Goal: Task Accomplishment & Management: Complete application form

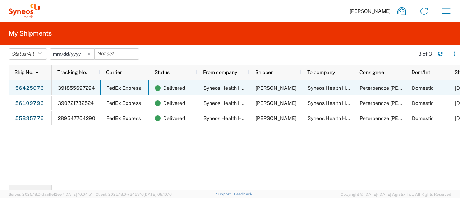
click at [106, 90] on span "FedEx Express" at bounding box center [123, 88] width 35 height 6
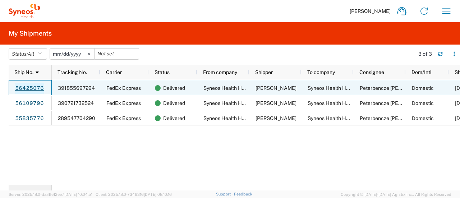
click at [35, 91] on link "56425076" at bounding box center [29, 89] width 29 height 12
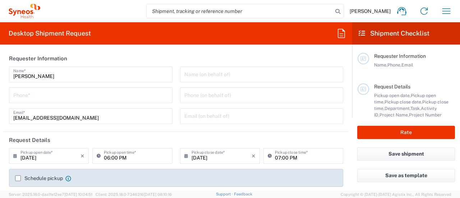
type input "3110"
type input "[GEOGRAPHIC_DATA]"
click at [450, 9] on icon "button" at bounding box center [447, 11] width 12 height 12
type input "Syneos Health Hungary Kft."
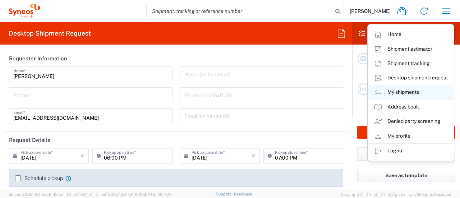
click at [402, 91] on link "My shipments" at bounding box center [411, 92] width 86 height 14
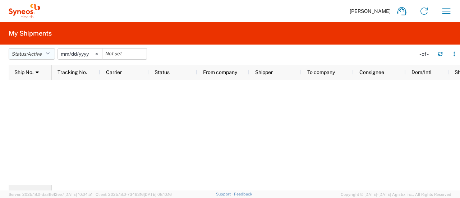
click at [41, 57] on span "Active" at bounding box center [35, 54] width 14 height 7
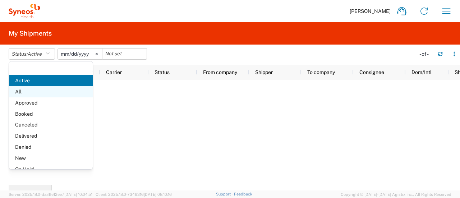
click at [35, 95] on span "All" at bounding box center [51, 91] width 84 height 11
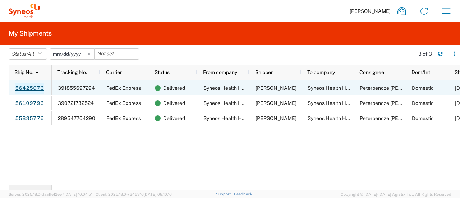
click at [22, 86] on link "56425076" at bounding box center [29, 89] width 29 height 12
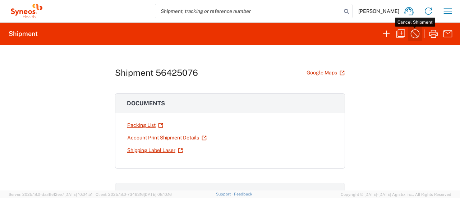
click at [415, 31] on icon "button" at bounding box center [416, 34] width 12 height 12
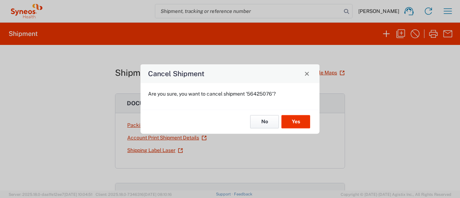
click at [268, 115] on button "No" at bounding box center [264, 121] width 29 height 13
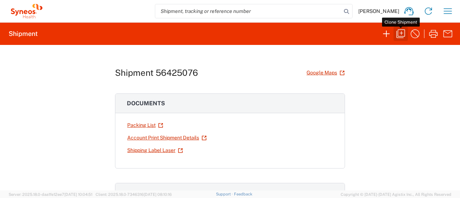
click at [397, 33] on icon "button" at bounding box center [401, 34] width 12 height 12
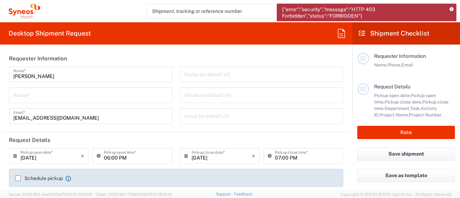
scroll to position [36, 0]
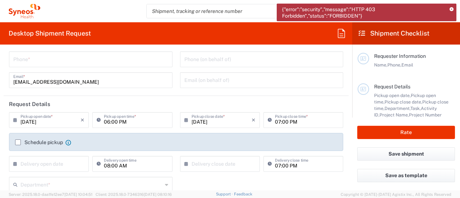
click at [71, 124] on input "[DATE]" at bounding box center [51, 119] width 60 height 13
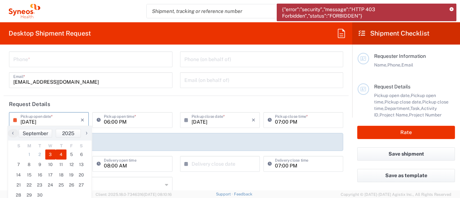
click at [61, 151] on span "4" at bounding box center [61, 155] width 11 height 10
type input "[DATE]"
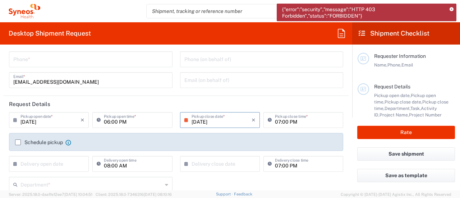
click at [134, 125] on input "06:00 PM" at bounding box center [136, 119] width 64 height 13
click at [122, 121] on input "09:00 PM" at bounding box center [136, 119] width 64 height 13
type input "09:00 AM"
click at [212, 123] on input "[DATE]" at bounding box center [222, 119] width 60 height 13
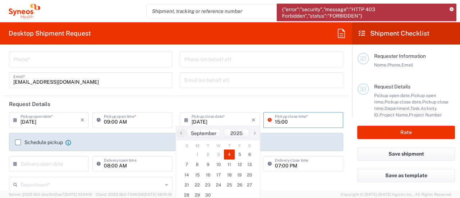
type input "15:00"
click at [303, 87] on div "Email (on behalf of)" at bounding box center [262, 80] width 164 height 16
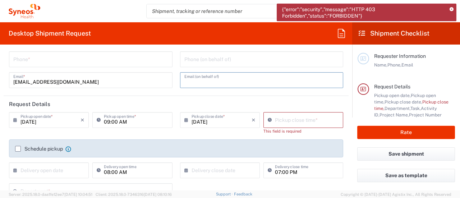
type input "05:58 PM"
click at [319, 120] on input "05:58 PM" at bounding box center [307, 119] width 64 height 13
click at [302, 121] on input "05:58 PM" at bounding box center [307, 119] width 64 height 13
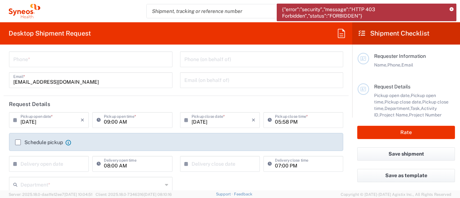
click at [323, 109] on header "Request Details" at bounding box center [176, 104] width 345 height 16
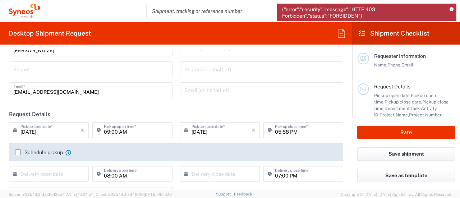
scroll to position [0, 0]
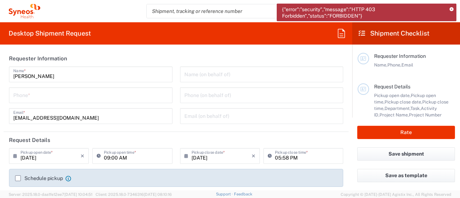
click at [453, 8] on icon at bounding box center [452, 10] width 4 height 4
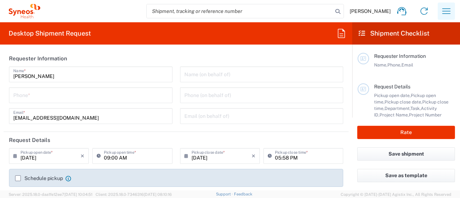
click at [441, 15] on icon "button" at bounding box center [447, 11] width 12 height 12
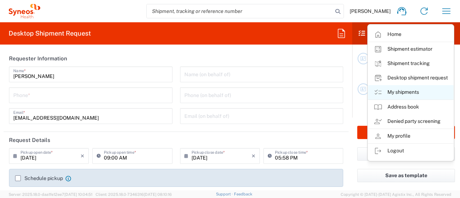
click at [401, 94] on link "My shipments" at bounding box center [411, 92] width 86 height 14
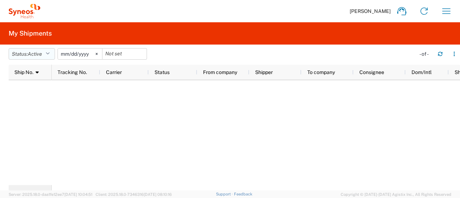
click at [39, 49] on button "Status: Active" at bounding box center [32, 54] width 46 height 12
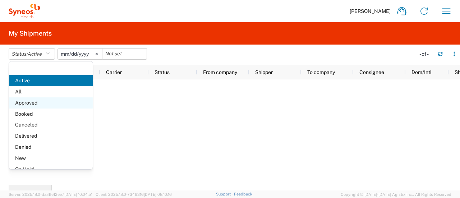
click at [40, 97] on span "Approved" at bounding box center [51, 102] width 84 height 11
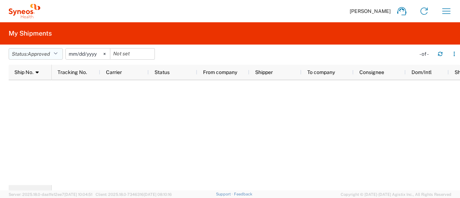
click at [40, 56] on span "Approved" at bounding box center [39, 54] width 22 height 6
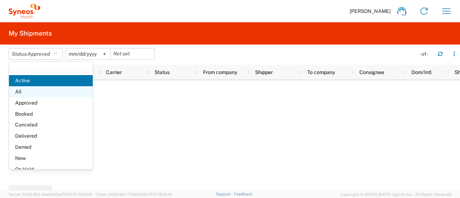
click at [42, 88] on span "All" at bounding box center [51, 91] width 84 height 11
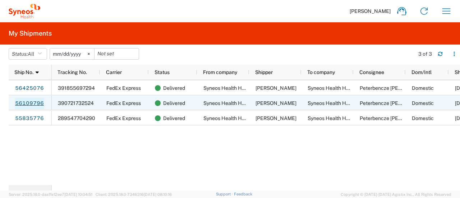
click at [26, 101] on link "56109796" at bounding box center [29, 104] width 29 height 12
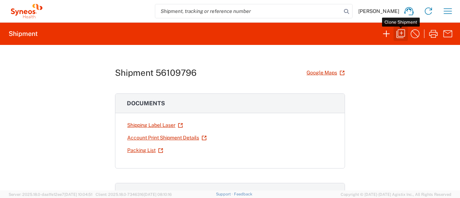
click at [402, 31] on icon "button" at bounding box center [401, 34] width 12 height 12
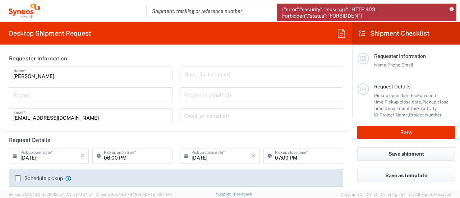
click at [453, 9] on icon at bounding box center [452, 10] width 4 height 4
